Goal: Task Accomplishment & Management: Manage account settings

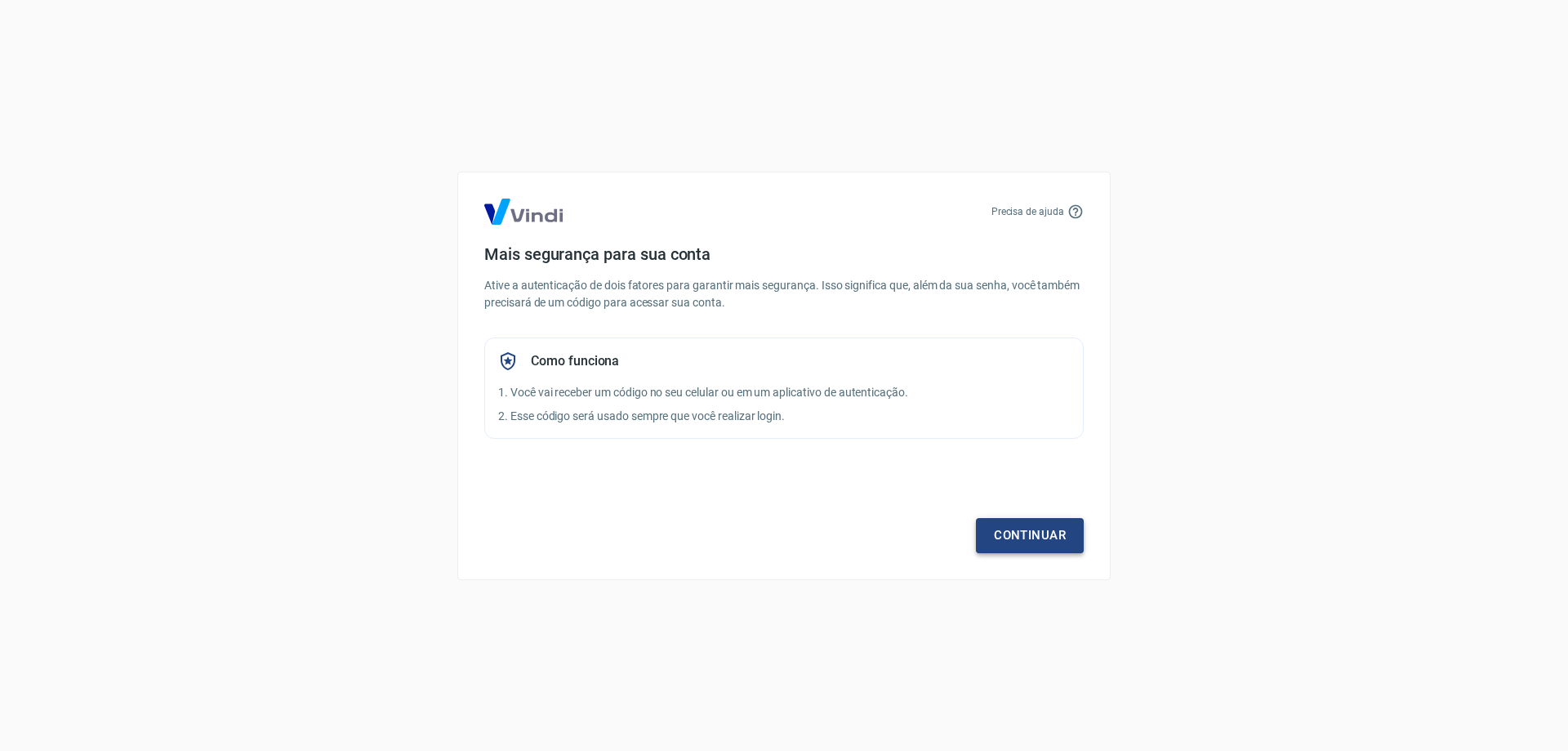
click at [1029, 538] on link "Continuar" at bounding box center [1029, 535] width 108 height 34
